Goal: Task Accomplishment & Management: Manage account settings

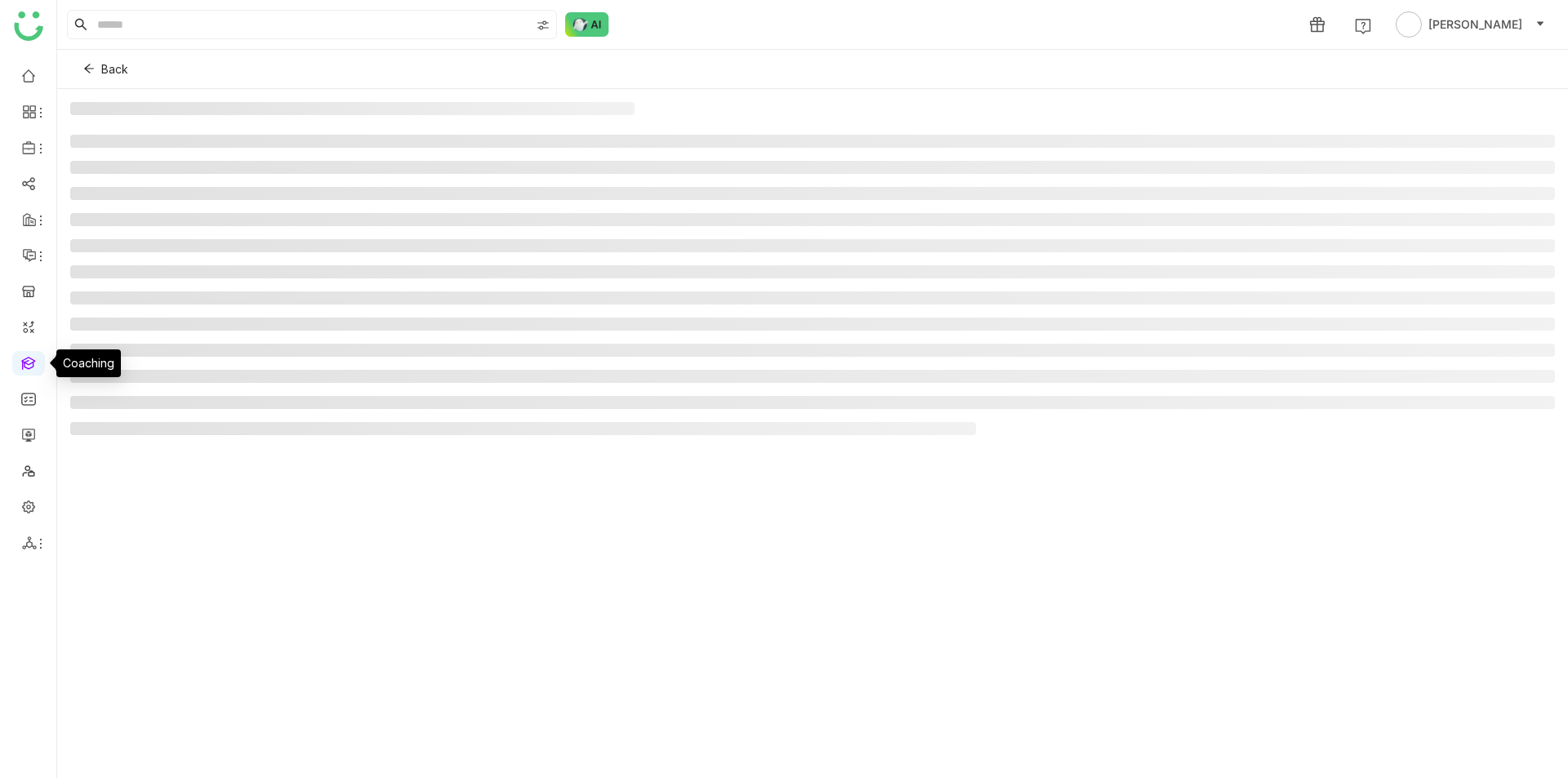
click at [34, 357] on link at bounding box center [29, 362] width 15 height 14
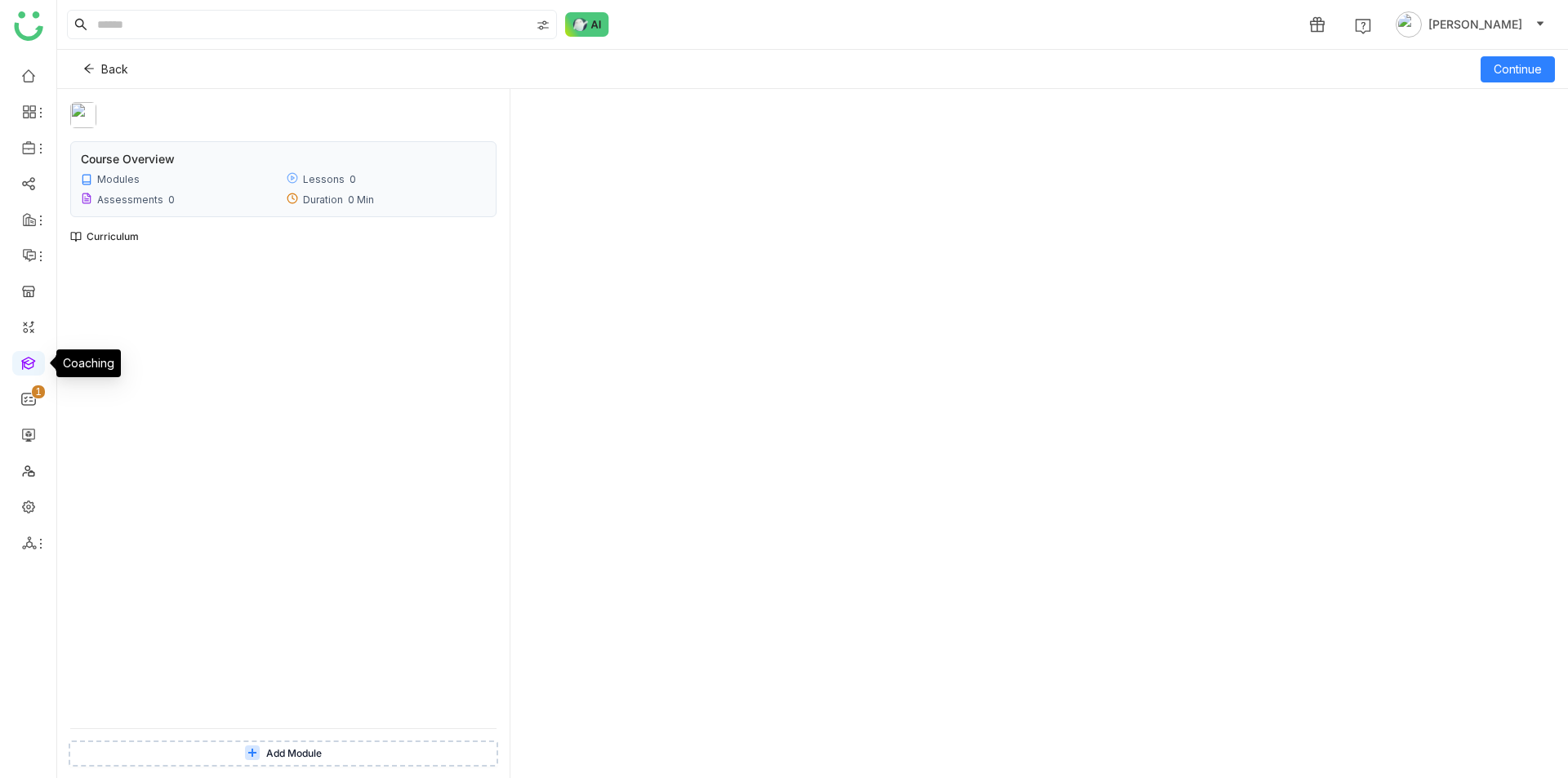
click at [36, 363] on link at bounding box center [29, 362] width 15 height 14
click at [102, 65] on span "Back" at bounding box center [114, 69] width 27 height 18
click at [88, 68] on icon at bounding box center [89, 69] width 9 height 9
drag, startPoint x: 168, startPoint y: 482, endPoint x: 90, endPoint y: 44, distance: 444.9
click at [90, 46] on nz-layout "1 Shreya Muralikrishna Back Continue Course Overview Modules Lessons 0 Assessme…" at bounding box center [813, 389] width 1511 height 778
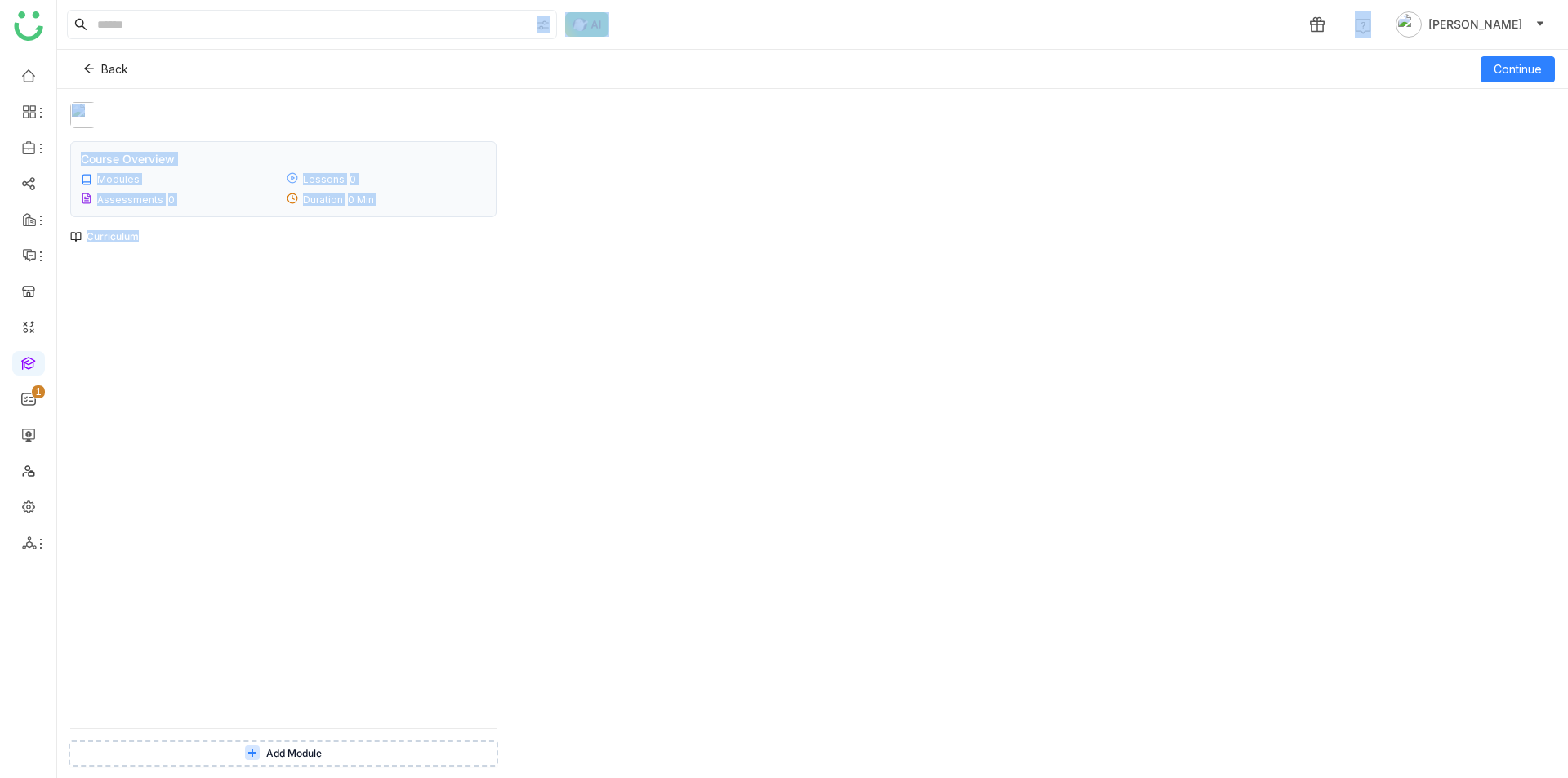
click at [193, 52] on div "Back Continue" at bounding box center [813, 70] width 1511 height 40
click at [97, 66] on button "Back" at bounding box center [106, 70] width 71 height 26
click at [22, 365] on link at bounding box center [29, 362] width 15 height 14
click at [90, 73] on icon at bounding box center [89, 69] width 11 height 11
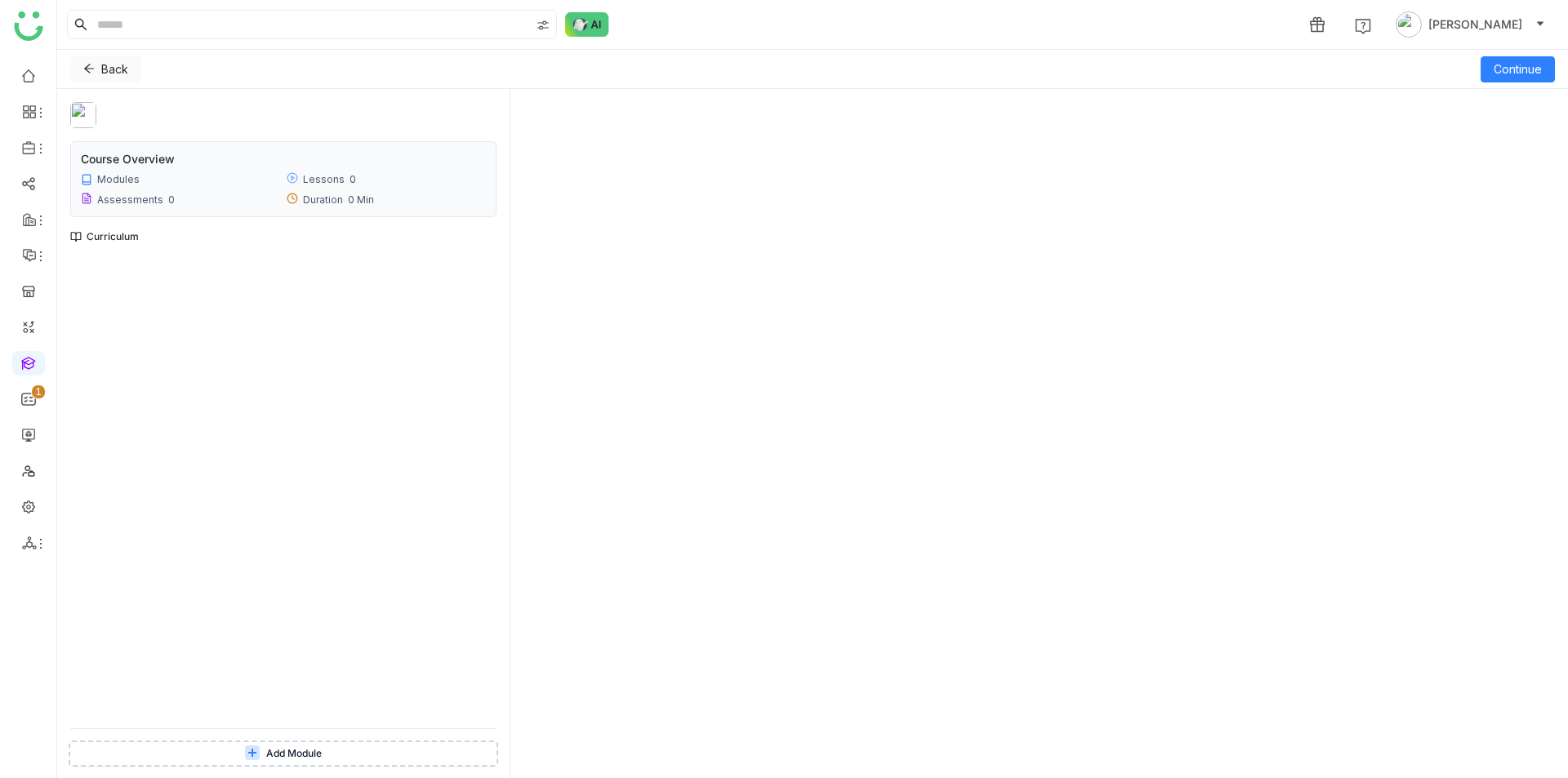
click at [90, 73] on icon at bounding box center [89, 69] width 11 height 11
click at [30, 74] on link at bounding box center [29, 74] width 15 height 14
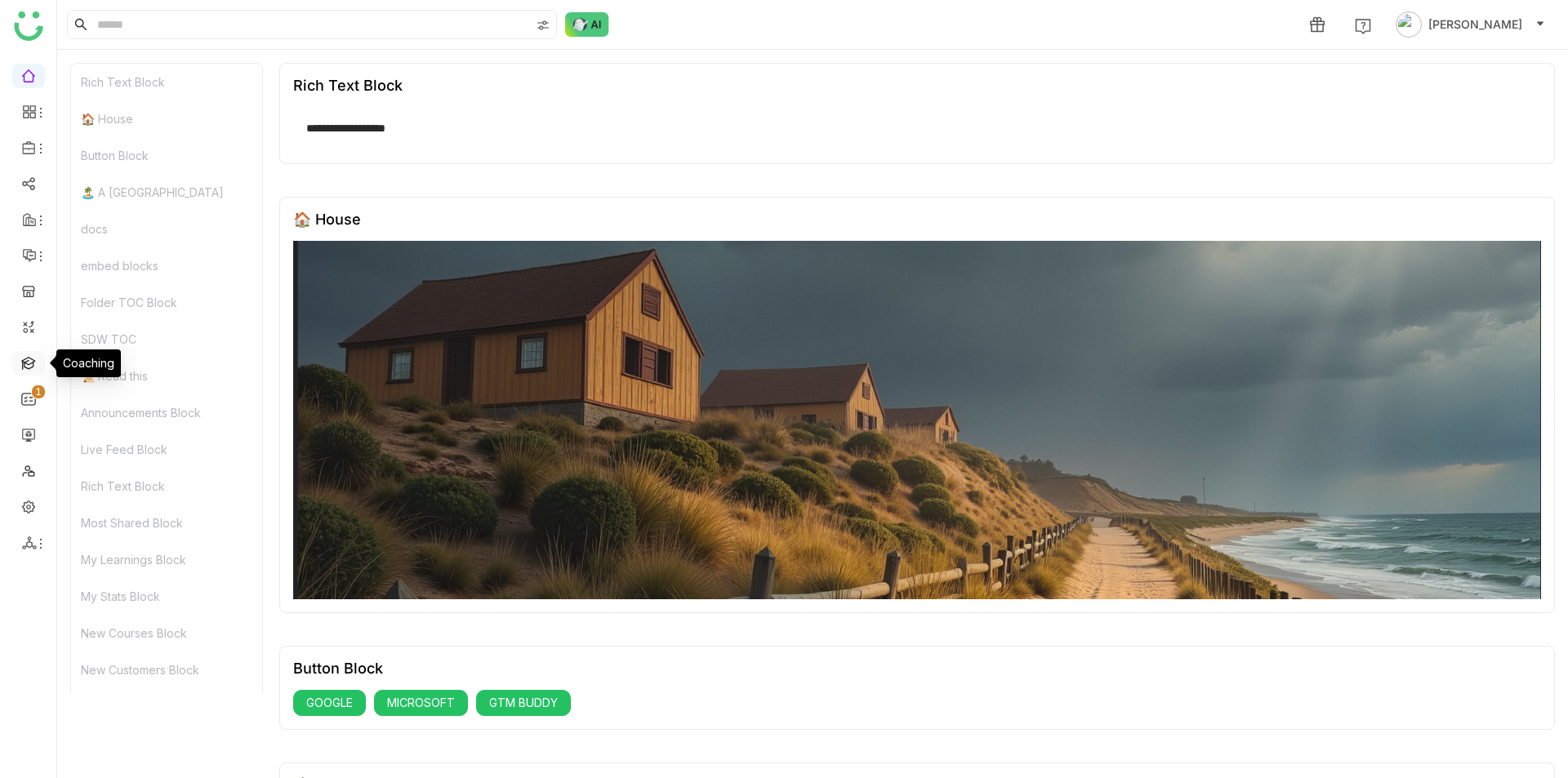
click at [28, 360] on link at bounding box center [29, 362] width 15 height 14
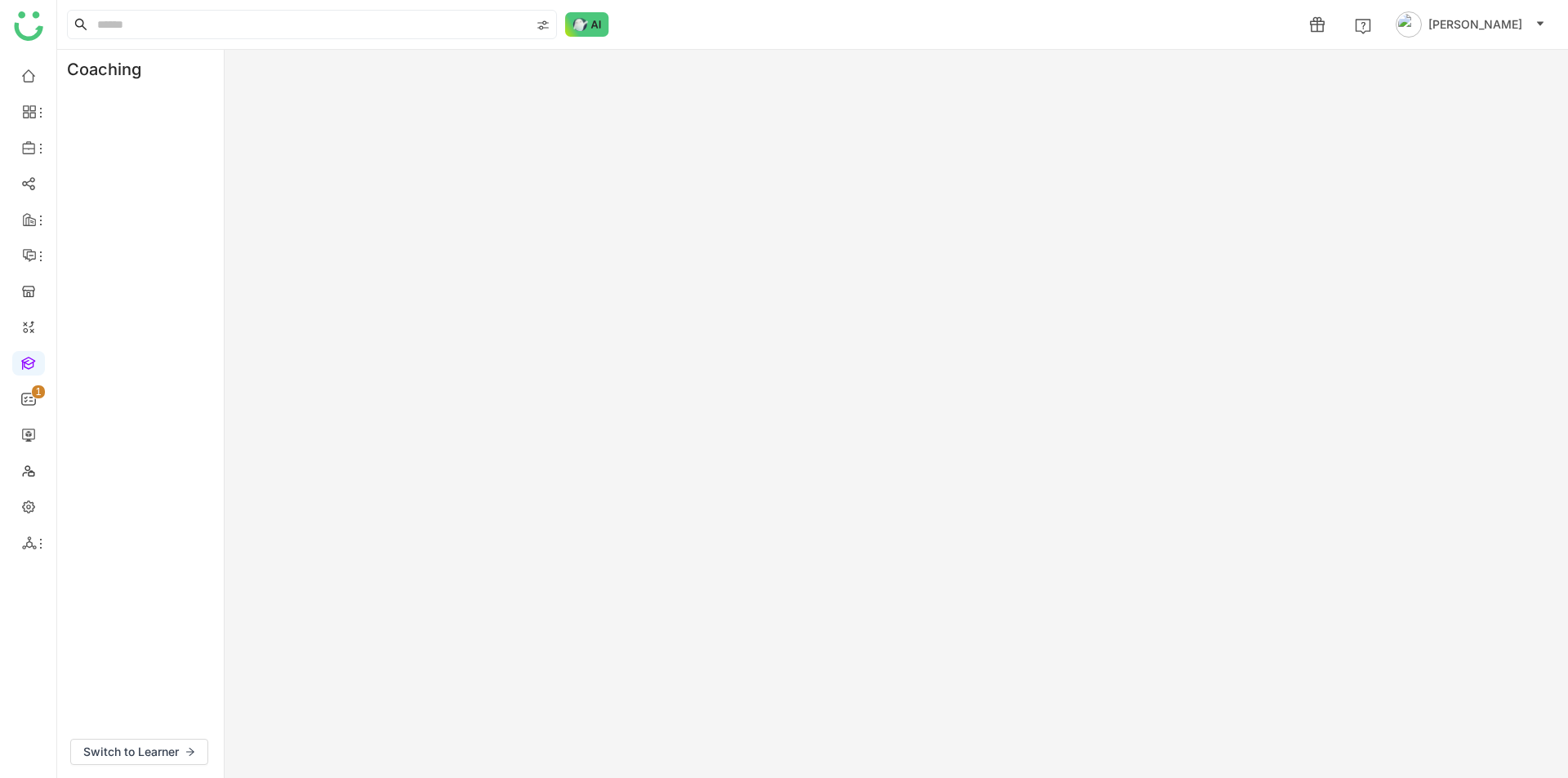
click at [1192, 94] on div "Coaching Switch to Learner" at bounding box center [813, 413] width 1511 height 728
click at [1176, 77] on div "Coaching Switch to Learner" at bounding box center [813, 413] width 1511 height 728
click at [1159, 34] on div "1 [PERSON_NAME]" at bounding box center [813, 24] width 1511 height 49
click at [669, 267] on div "Coaching Switch to Learner" at bounding box center [813, 413] width 1511 height 728
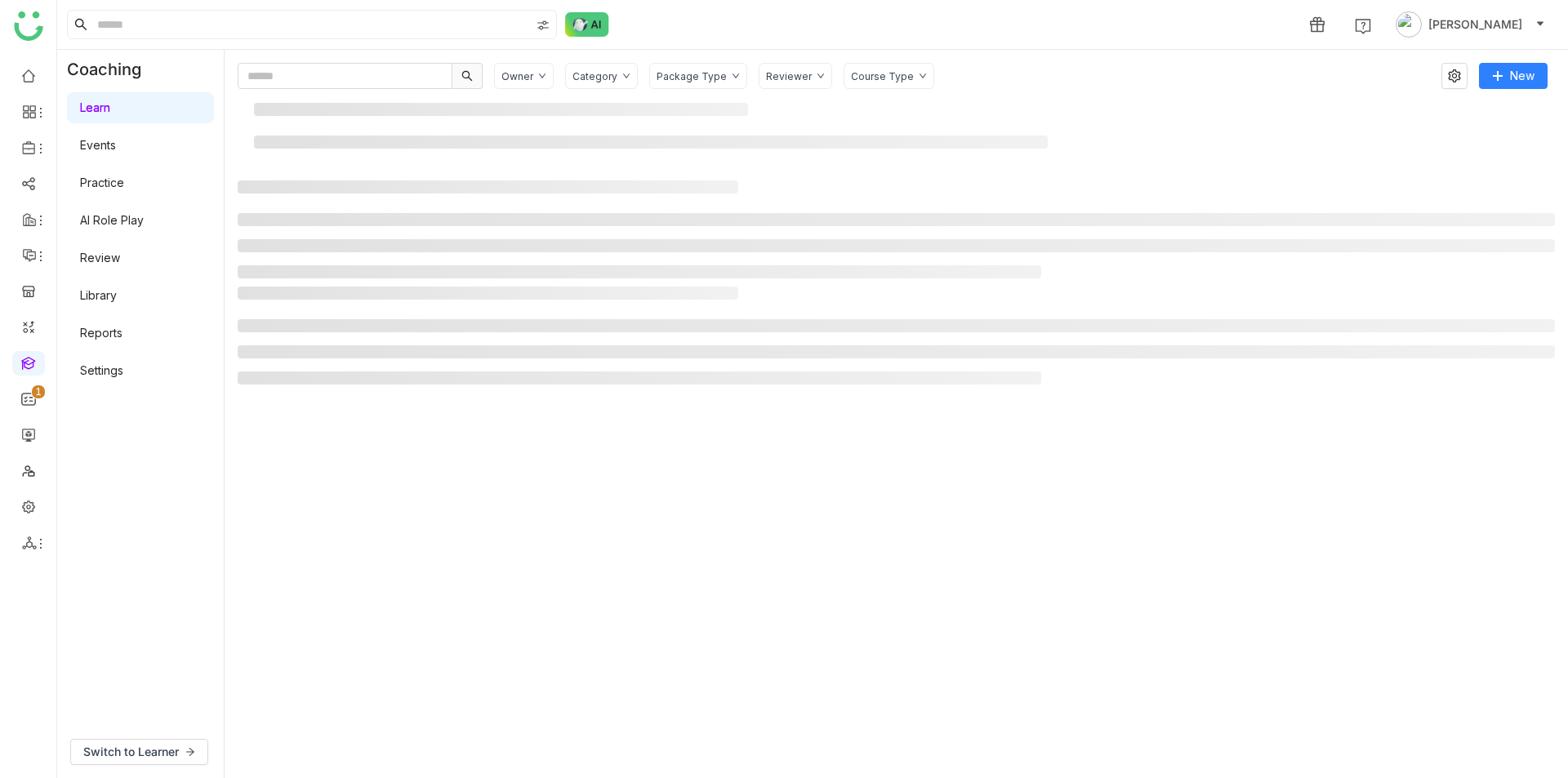
click at [708, 76] on div "Package Type" at bounding box center [692, 76] width 71 height 12
click at [868, 88] on div "Course Type" at bounding box center [889, 76] width 90 height 26
click at [869, 76] on div "Course Type" at bounding box center [882, 76] width 63 height 12
click at [679, 67] on div "Package Type" at bounding box center [698, 76] width 98 height 26
click at [986, 38] on div "1 [PERSON_NAME]" at bounding box center [813, 24] width 1511 height 49
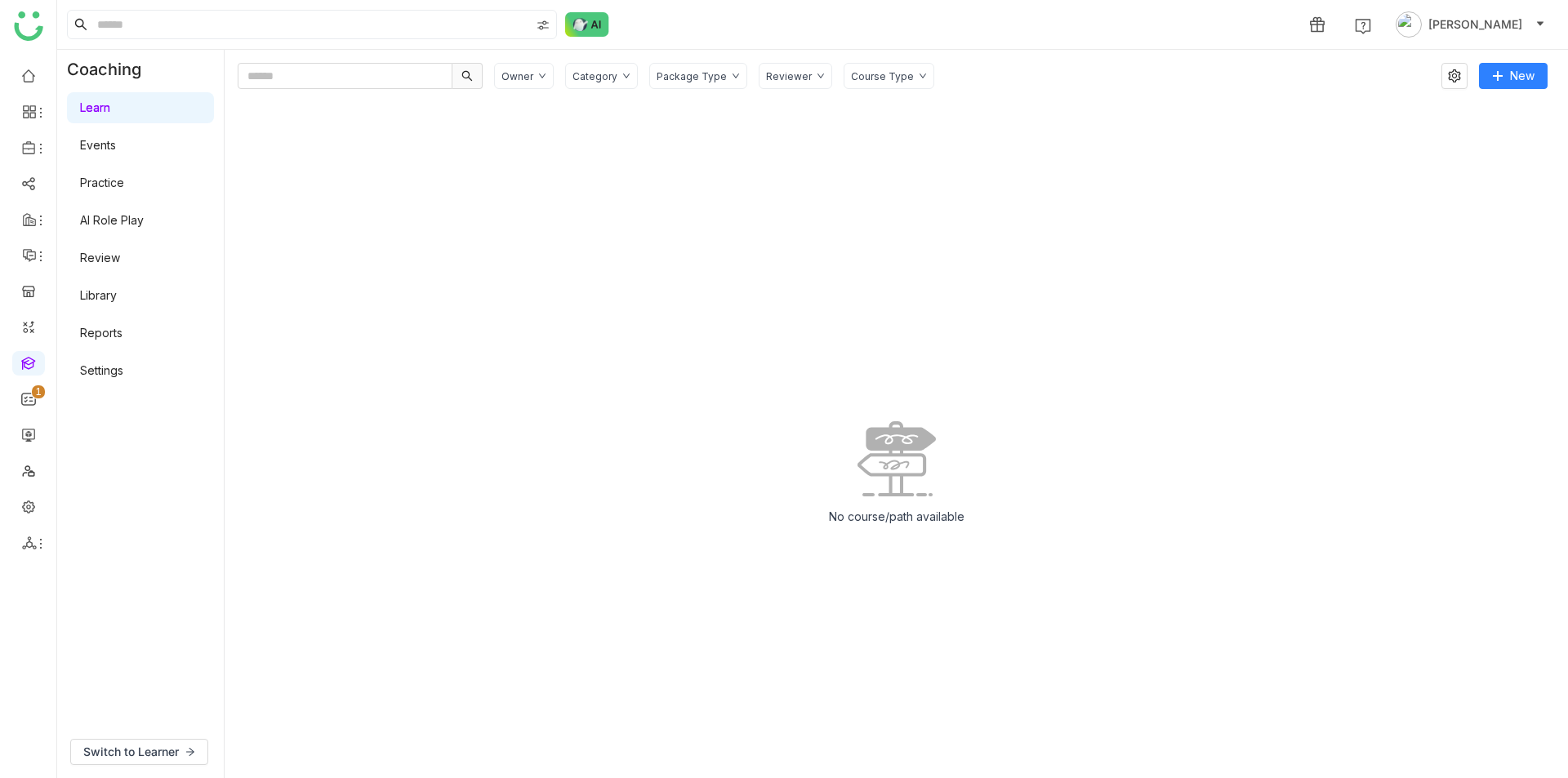
click at [697, 86] on div "Package Type" at bounding box center [698, 76] width 98 height 26
click at [1004, 51] on div "Owner Category Package Type Reviewer Course Type New No course/path available" at bounding box center [896, 413] width 1344 height 728
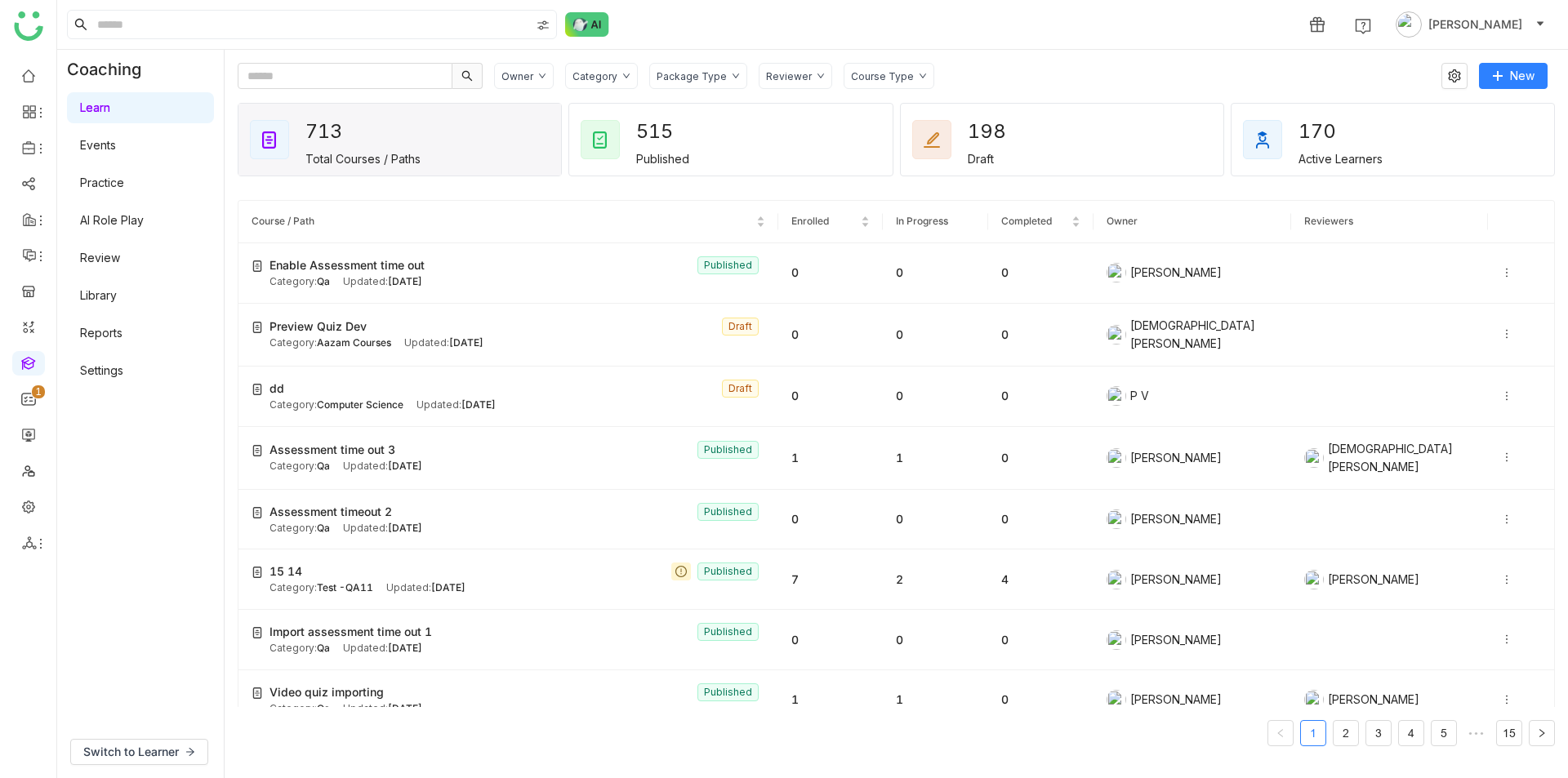
click at [710, 84] on div "Package Type" at bounding box center [698, 76] width 98 height 26
